Goal: Task Accomplishment & Management: Use online tool/utility

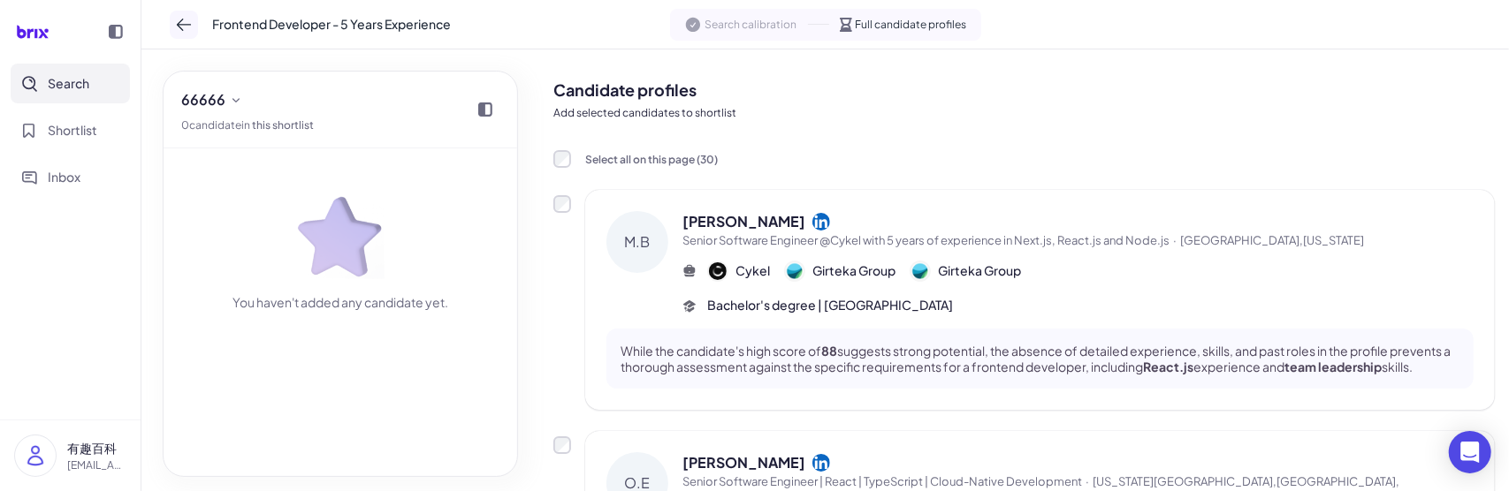
click at [188, 26] on icon at bounding box center [184, 25] width 18 height 18
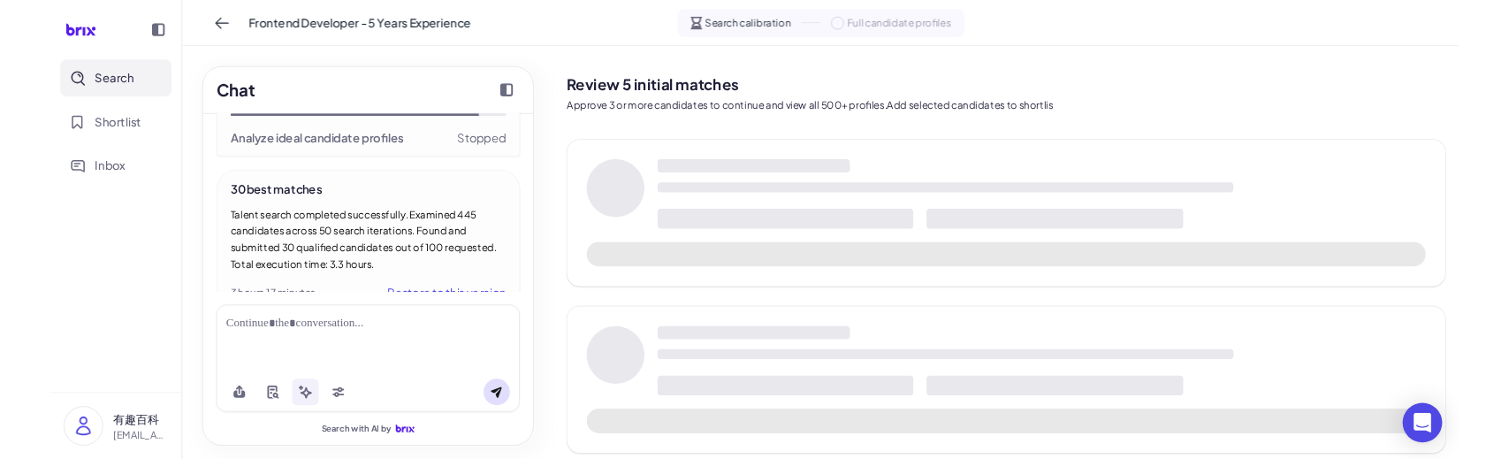
scroll to position [1267, 0]
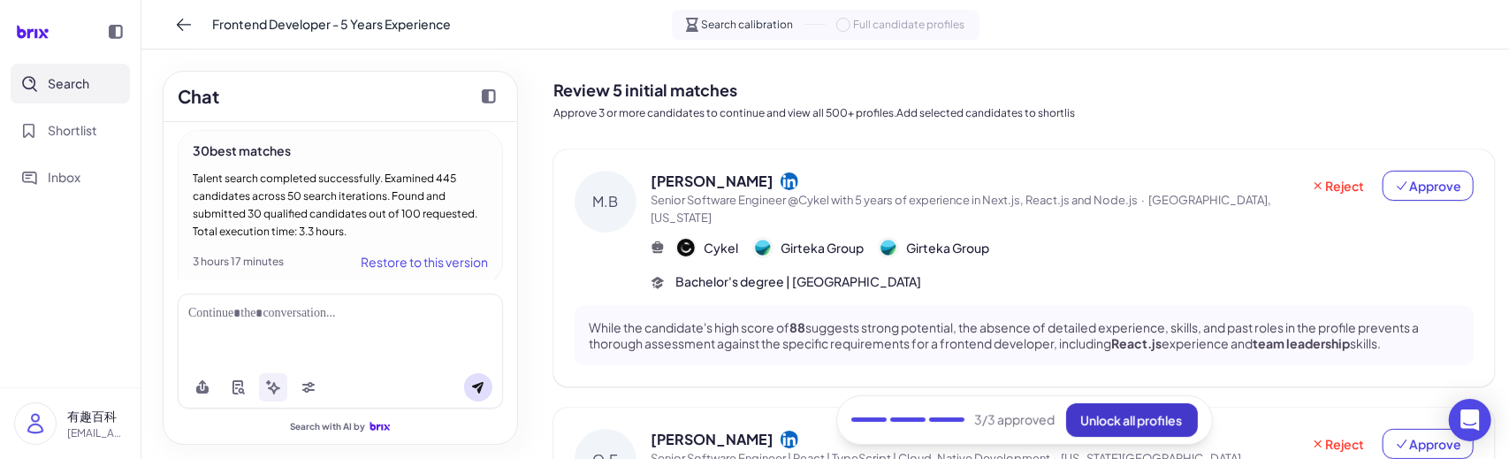
click at [1126, 430] on button "Unlock all profiles" at bounding box center [1132, 420] width 132 height 34
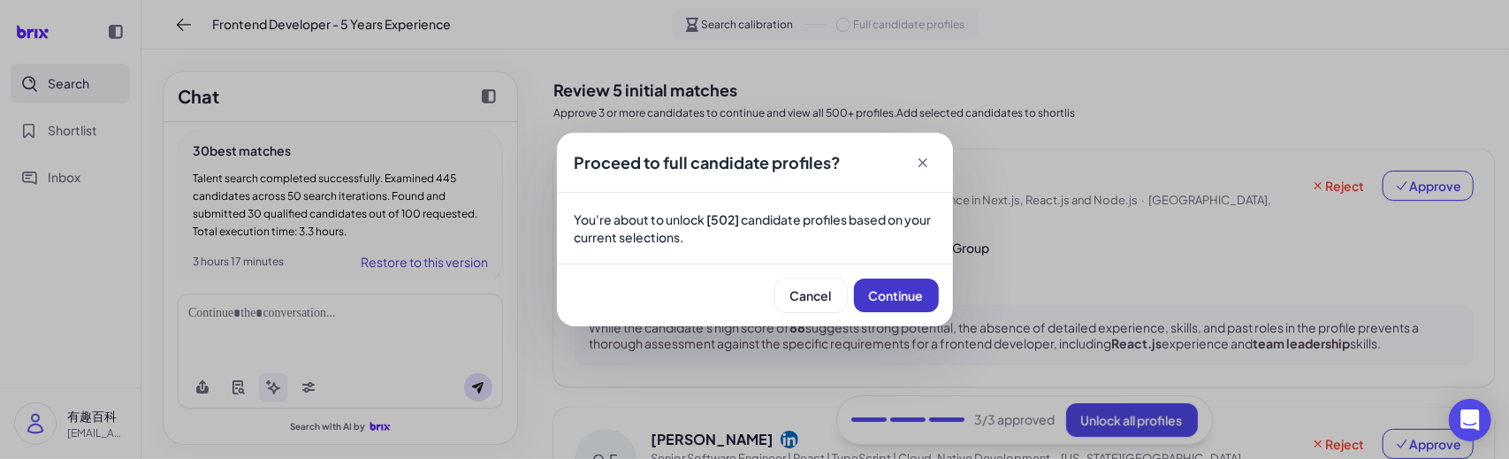
click at [887, 289] on span "Continue" at bounding box center [896, 295] width 55 height 16
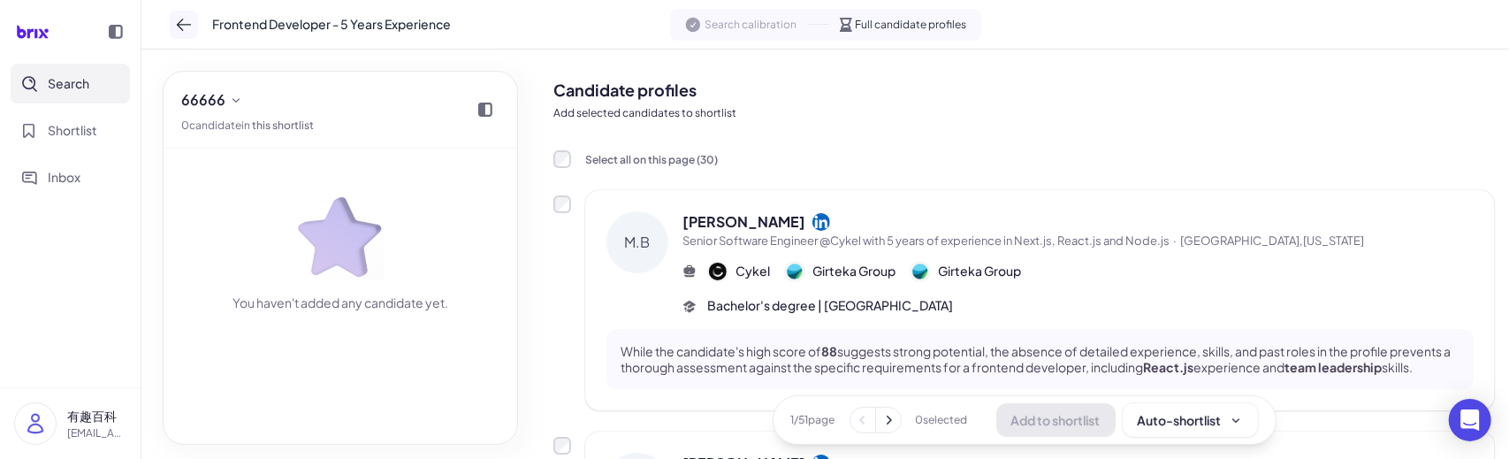
click at [173, 23] on button at bounding box center [184, 25] width 28 height 28
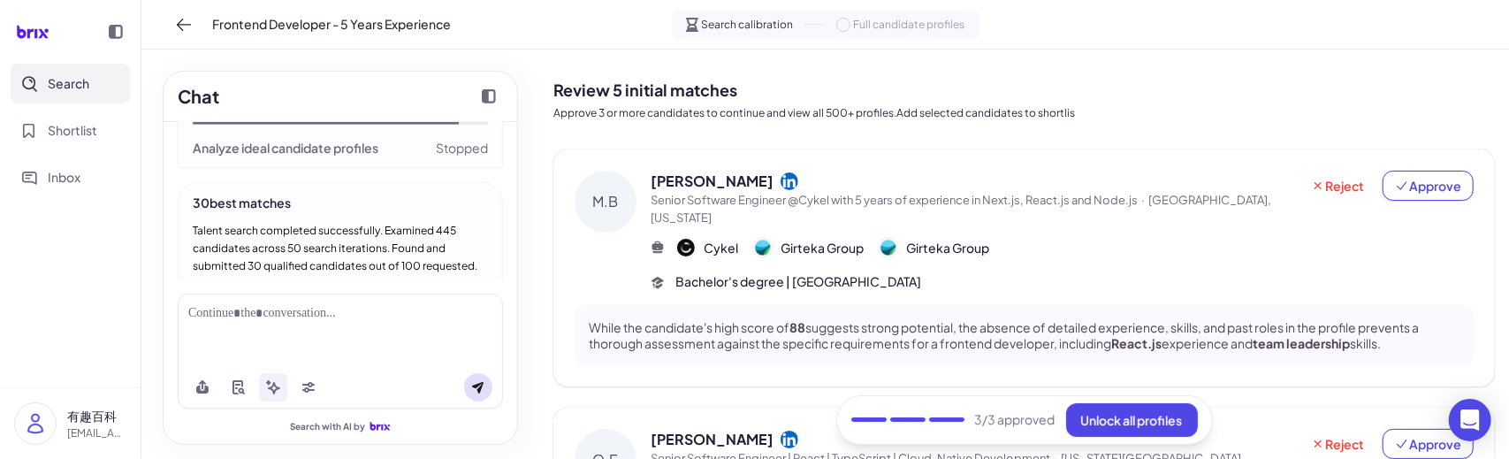
scroll to position [1300, 0]
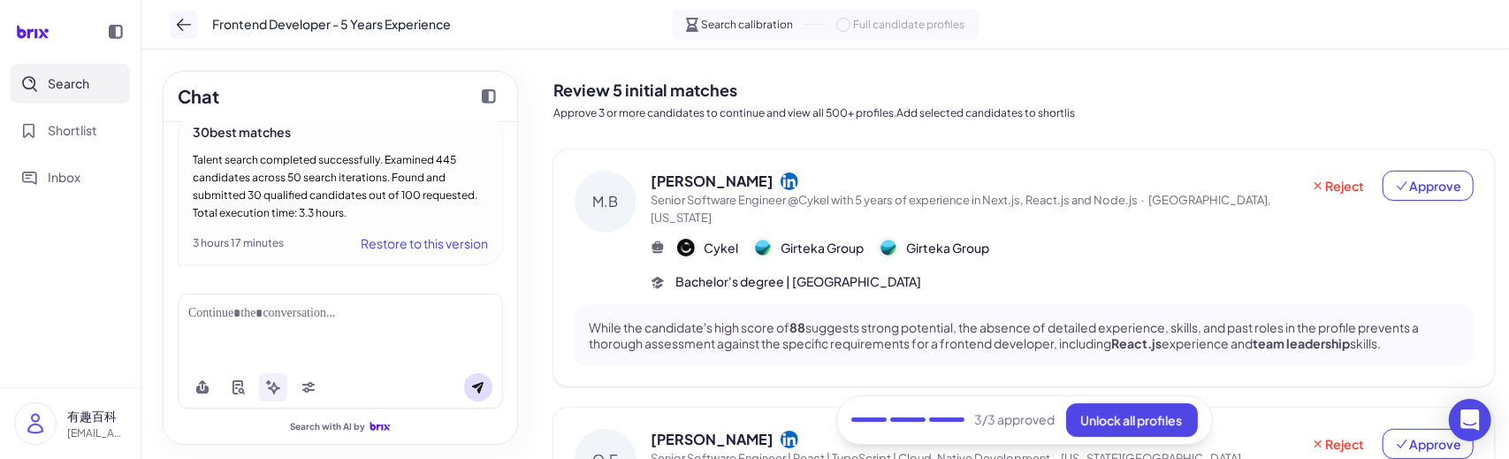
click at [187, 27] on icon at bounding box center [184, 25] width 18 height 18
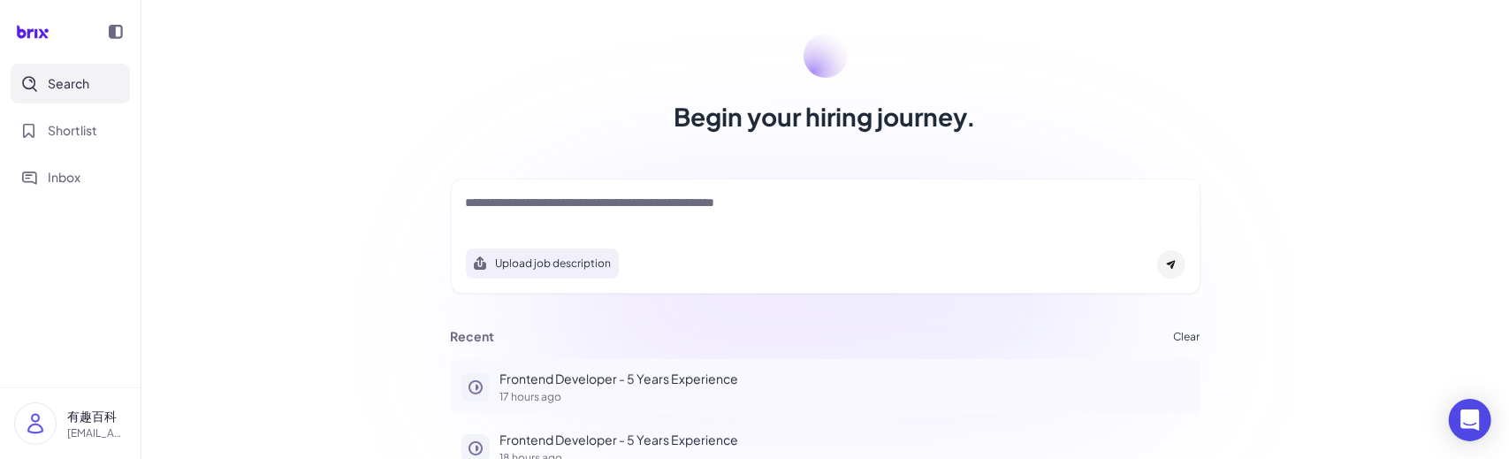
scroll to position [164, 0]
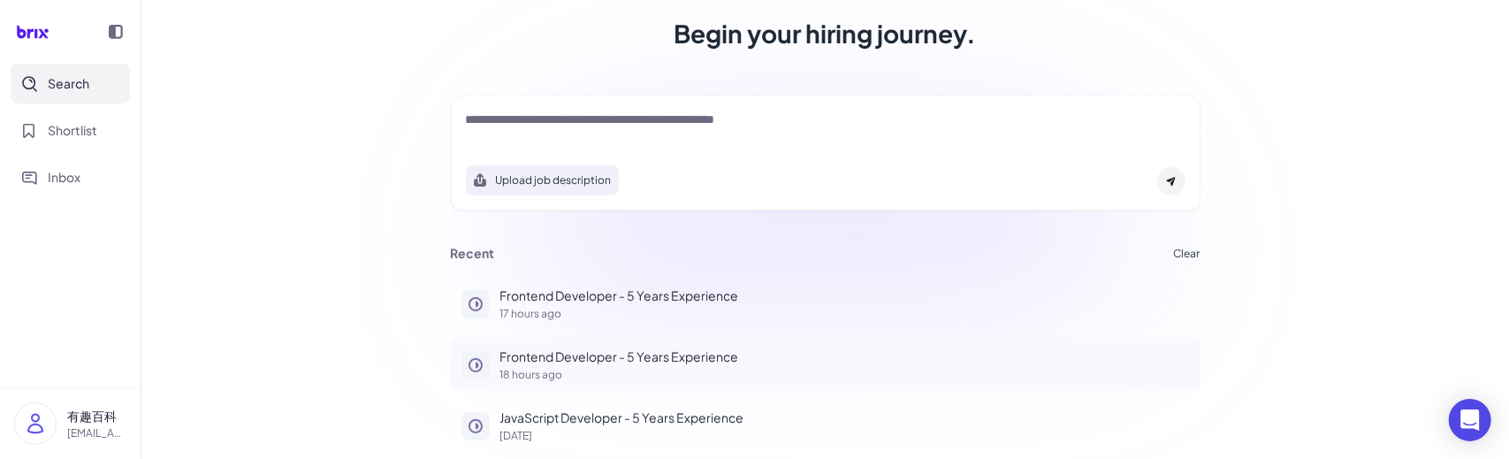
click at [721, 356] on p "Frontend Developer - 5 Years Experience" at bounding box center [844, 356] width 689 height 19
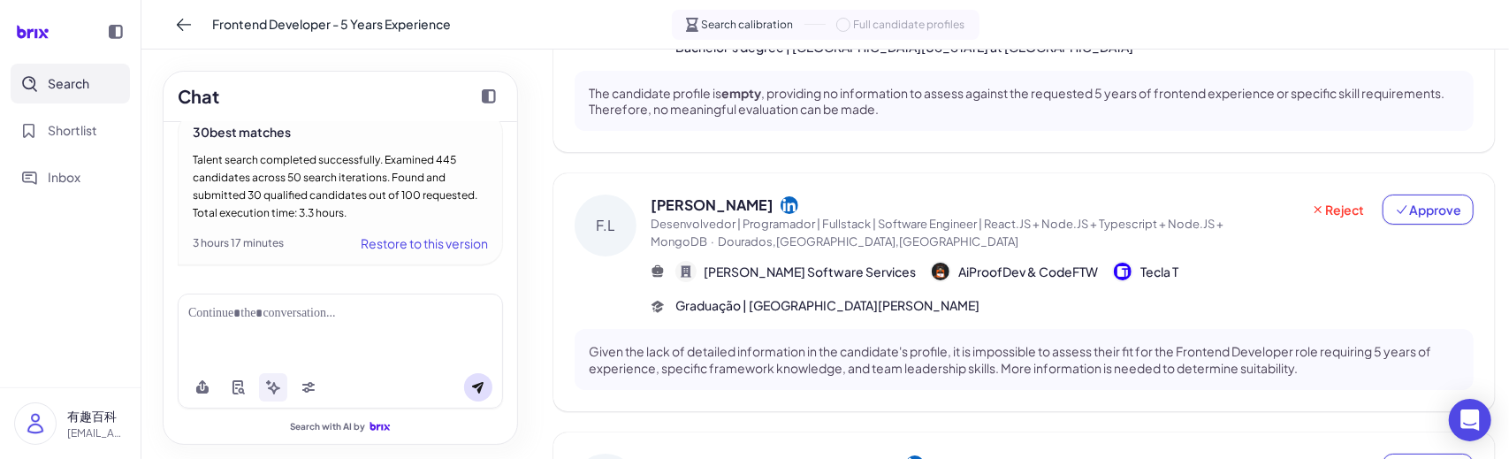
scroll to position [5086, 0]
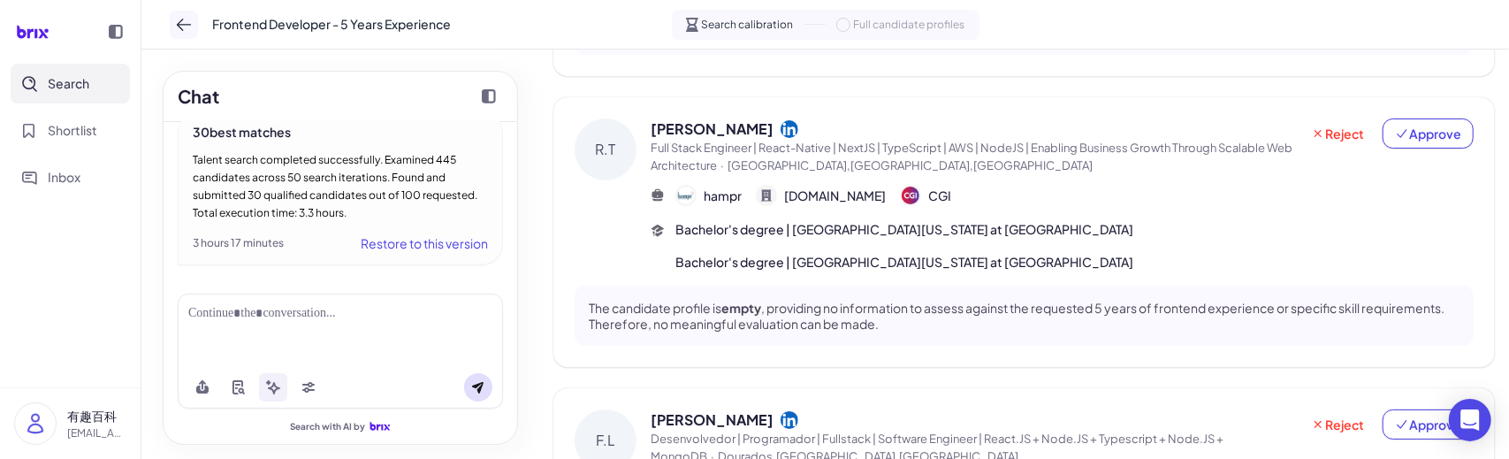
click at [190, 20] on icon at bounding box center [184, 25] width 18 height 18
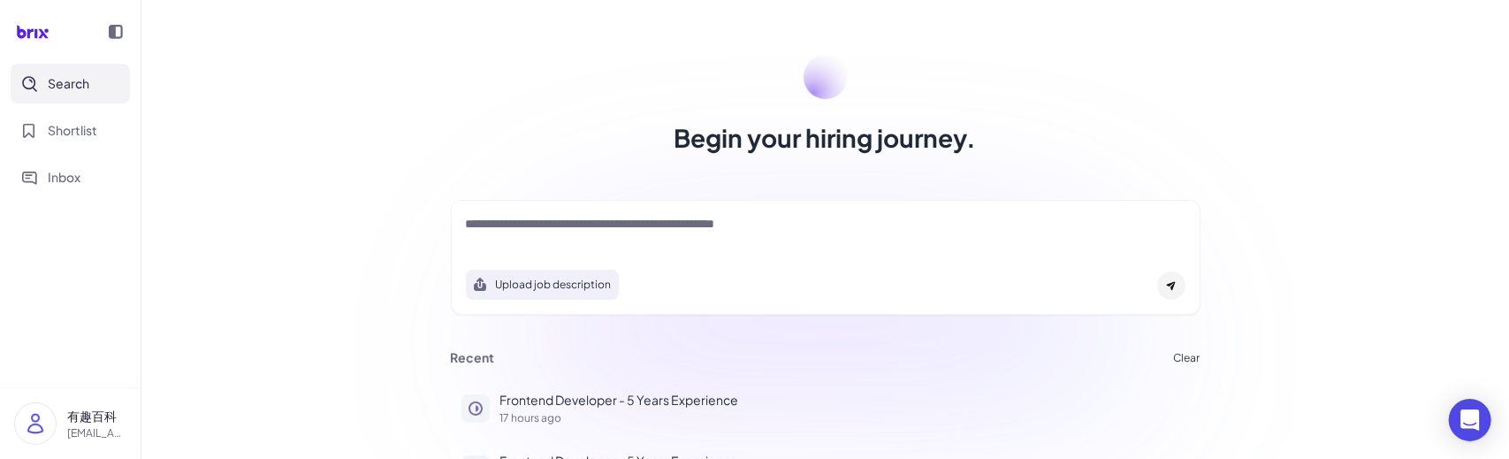
scroll to position [164, 0]
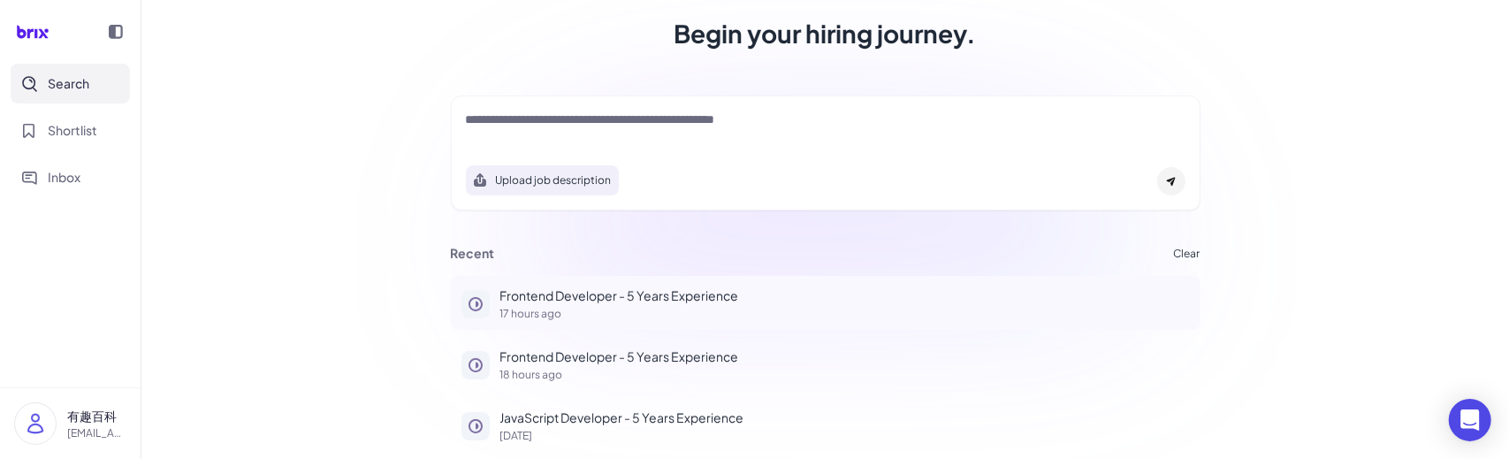
click at [589, 295] on p "Frontend Developer - 5 Years Experience" at bounding box center [844, 295] width 689 height 19
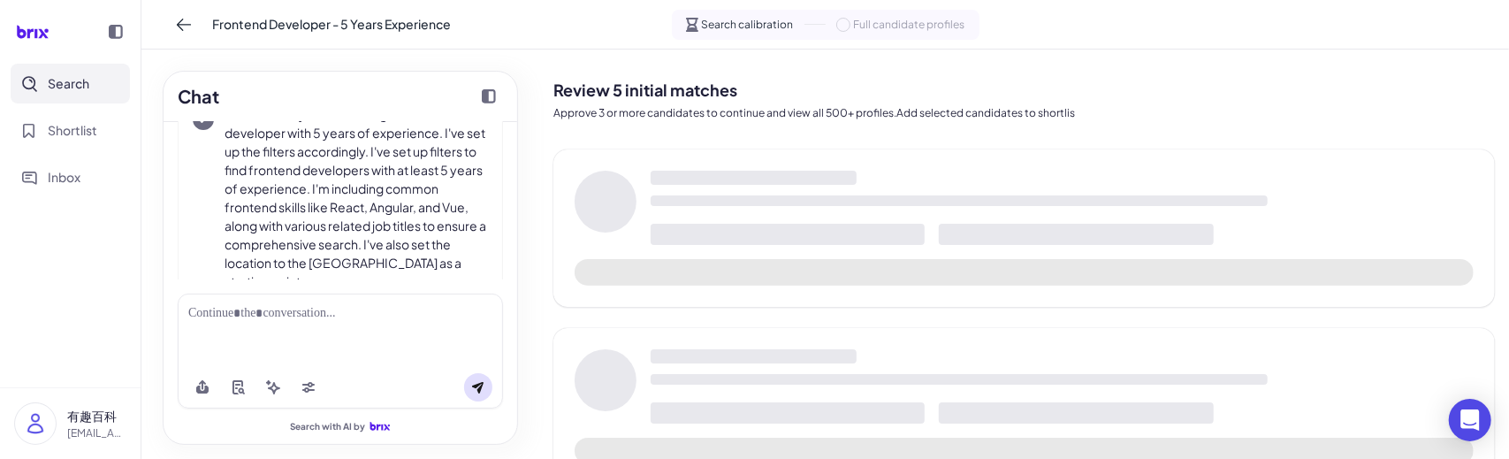
scroll to position [169, 0]
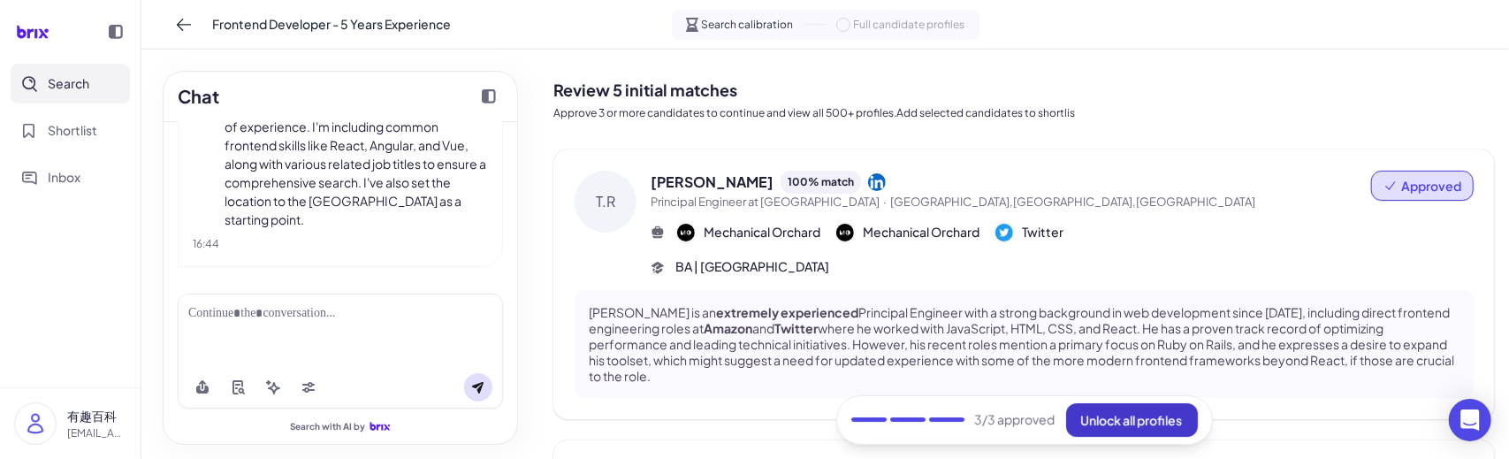
click at [1094, 430] on button "Unlock all profiles" at bounding box center [1132, 420] width 132 height 34
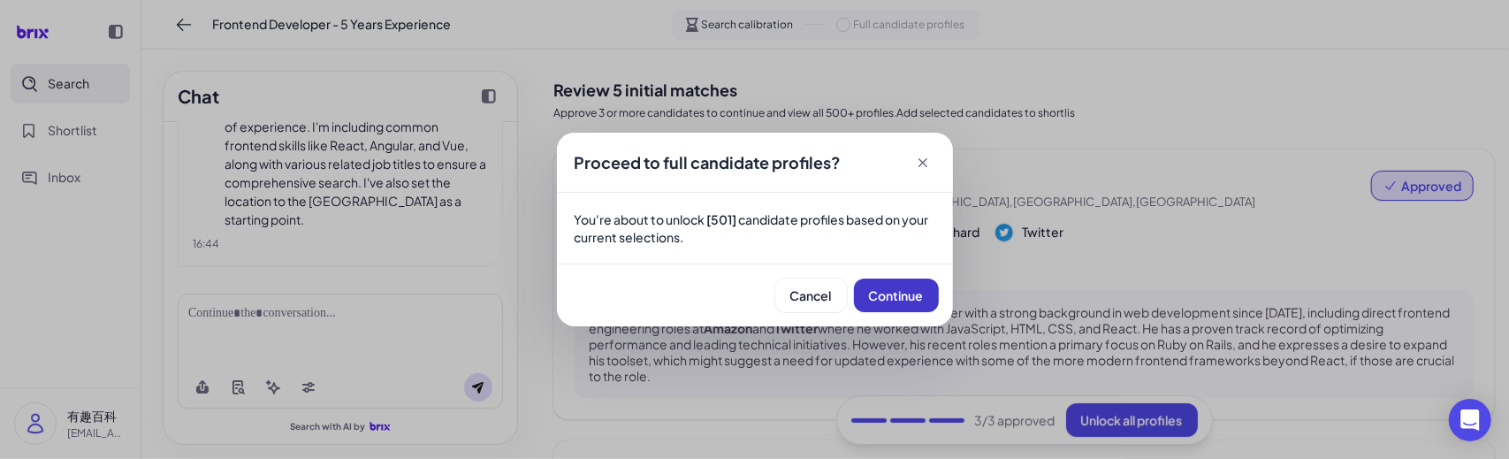
click at [886, 293] on span "Continue" at bounding box center [896, 295] width 55 height 16
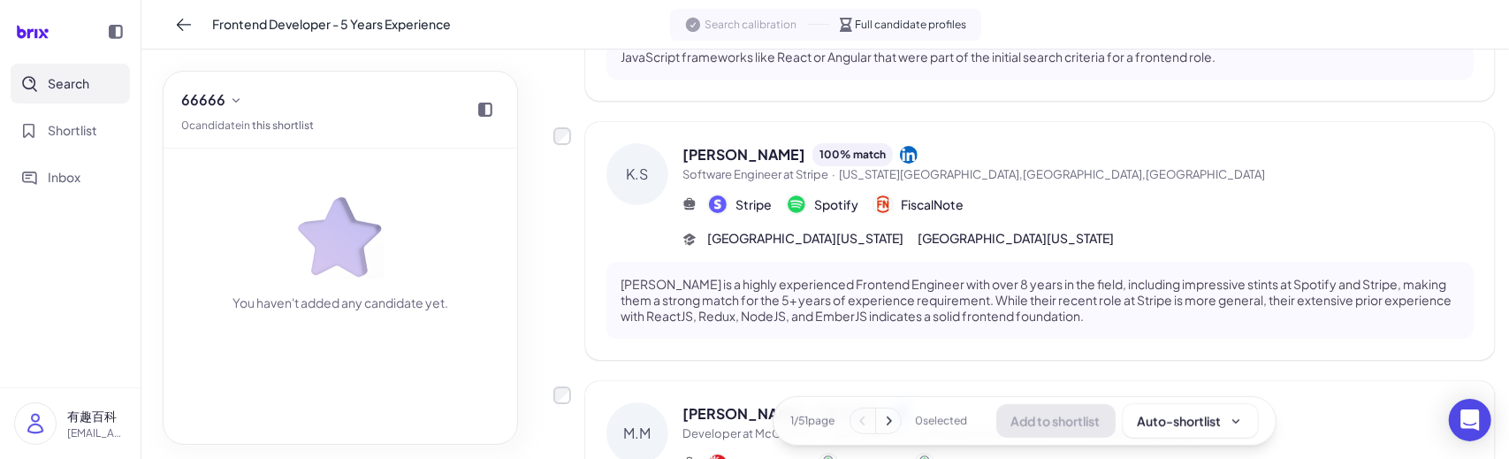
scroll to position [1149, 0]
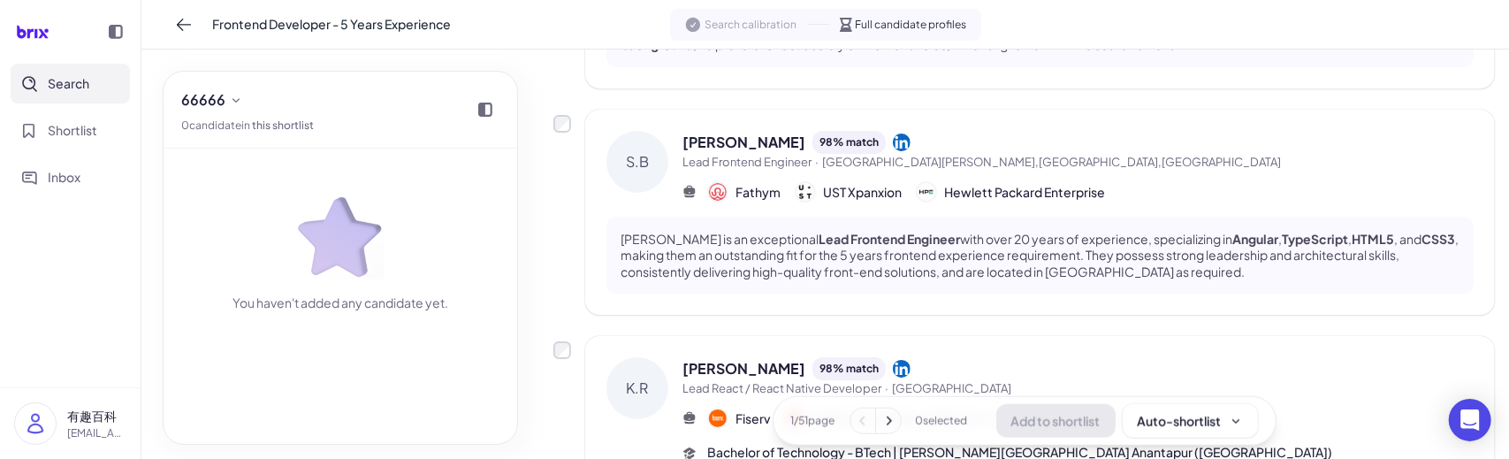
click at [880, 429] on icon at bounding box center [888, 420] width 18 height 18
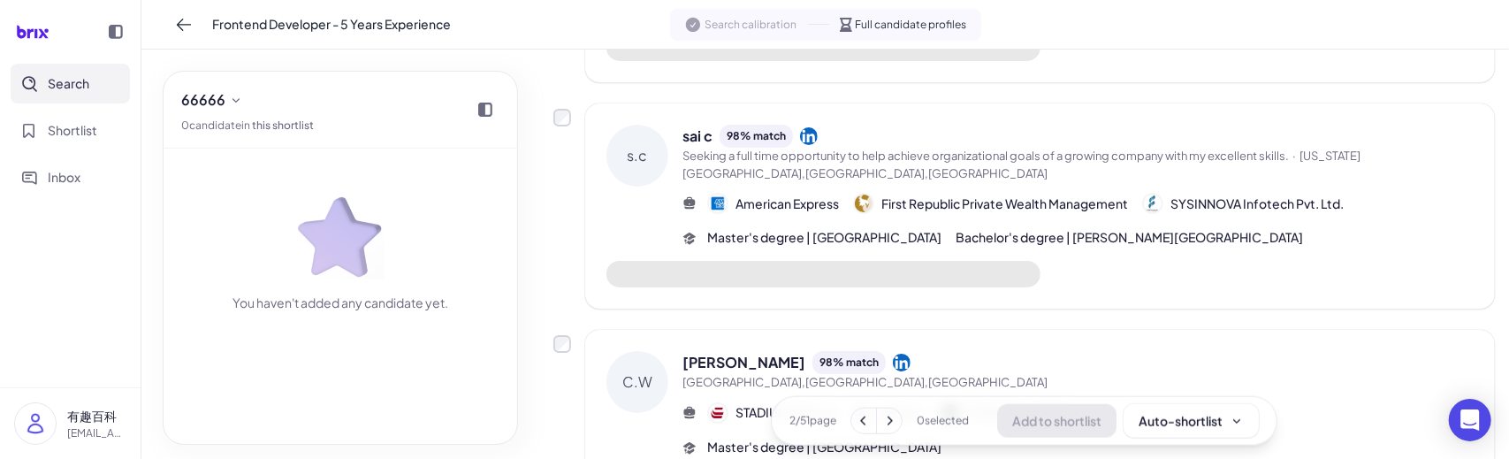
click at [882, 429] on icon at bounding box center [889, 420] width 18 height 18
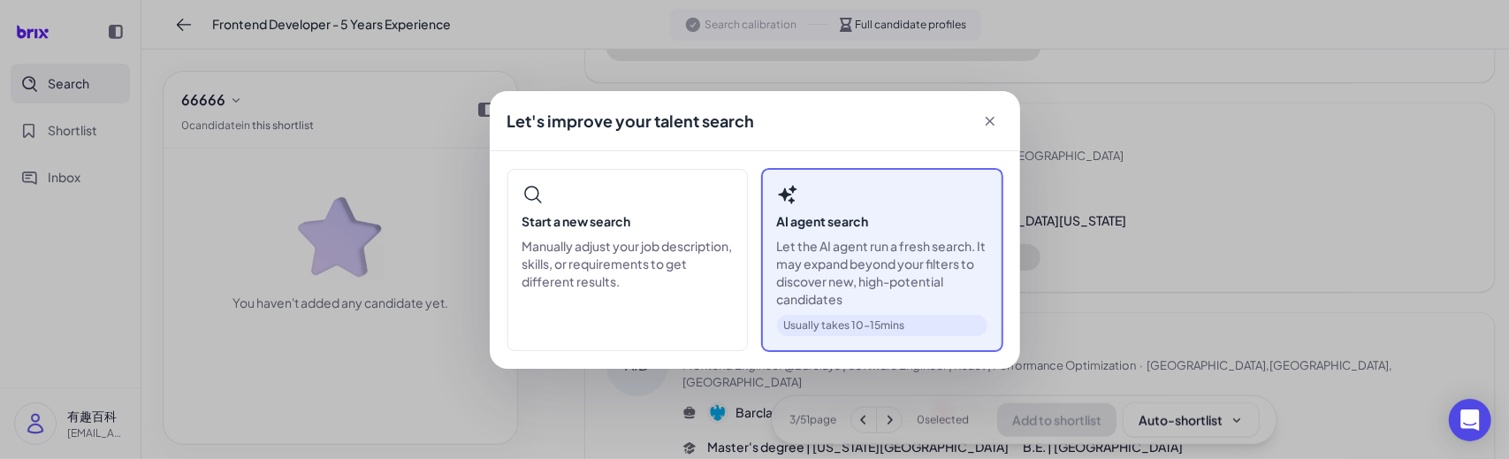
click at [911, 223] on h3 "AI agent search" at bounding box center [882, 221] width 210 height 18
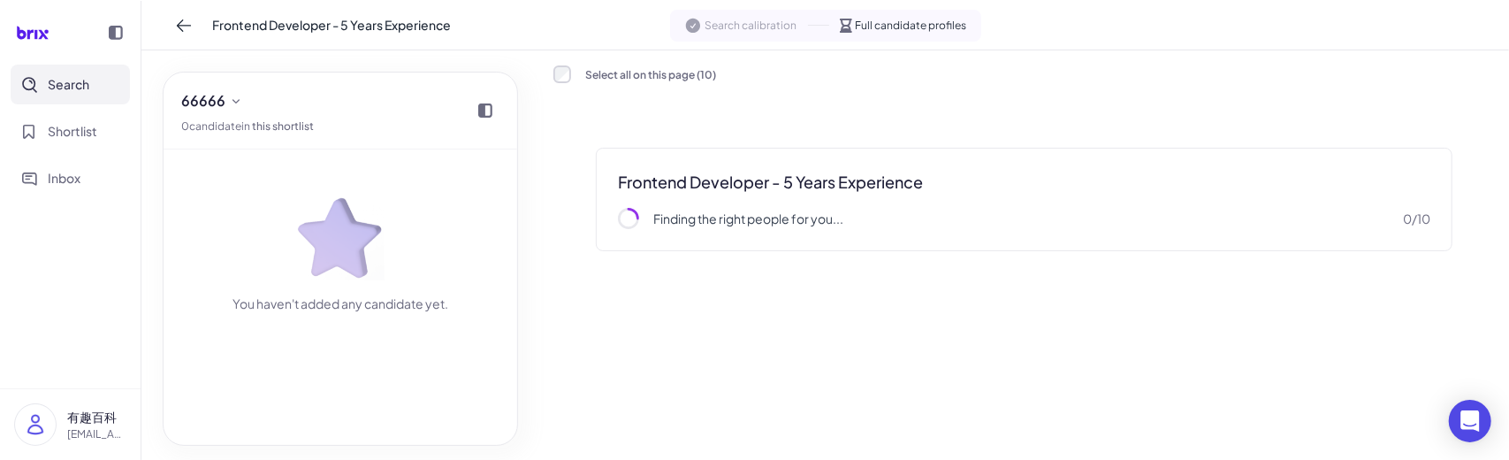
scroll to position [0, 0]
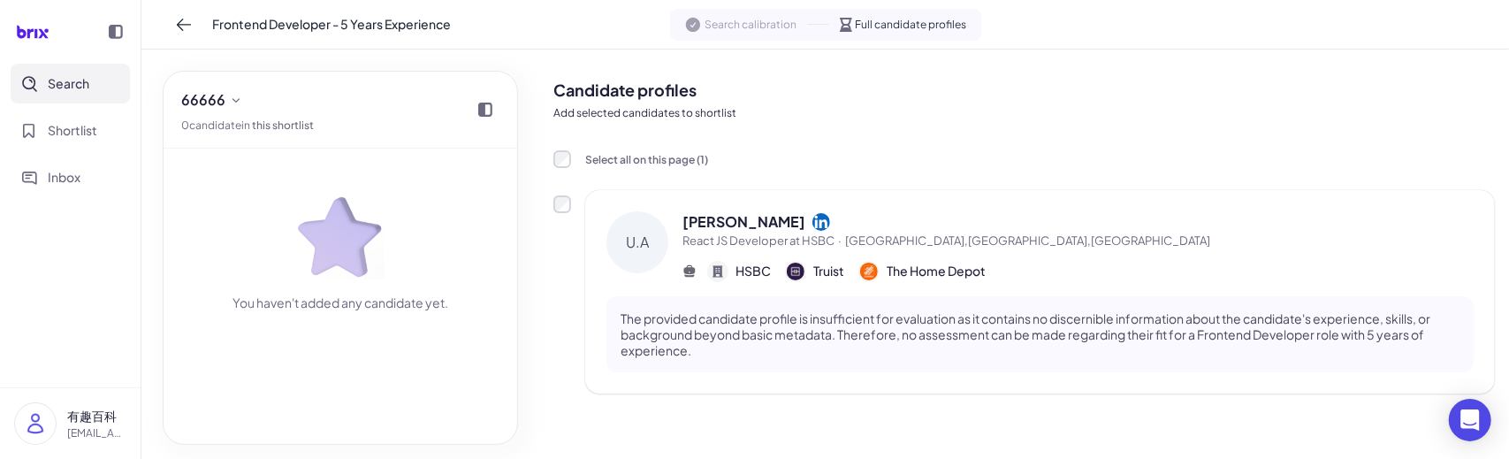
click at [969, 229] on div "[PERSON_NAME]" at bounding box center [1077, 221] width 791 height 21
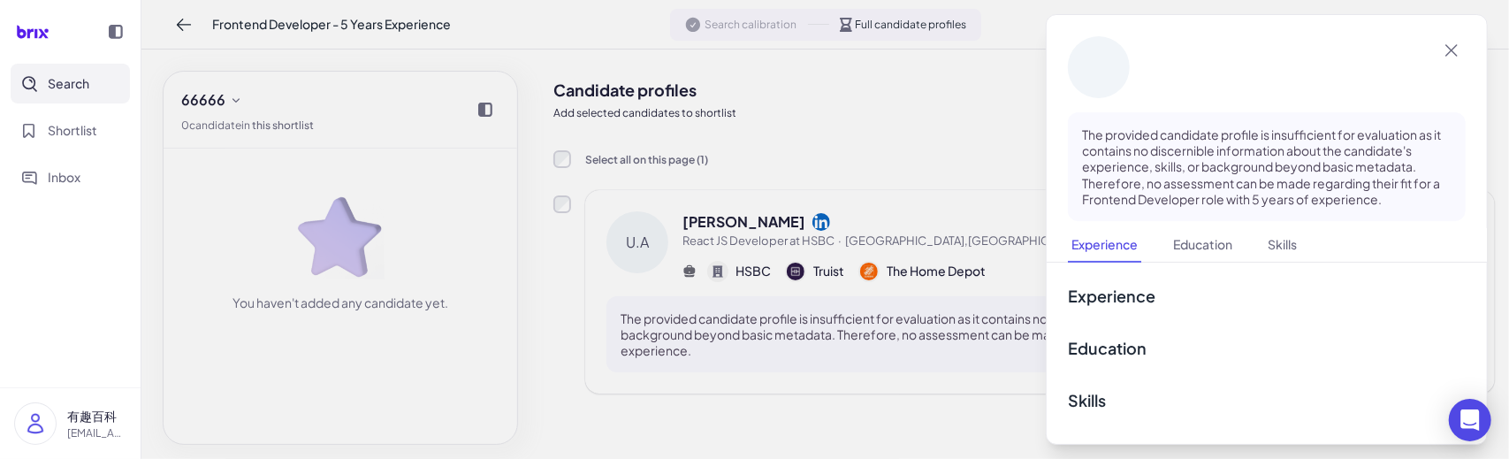
click at [792, 129] on div at bounding box center [754, 229] width 1509 height 459
